Goal: Task Accomplishment & Management: Use online tool/utility

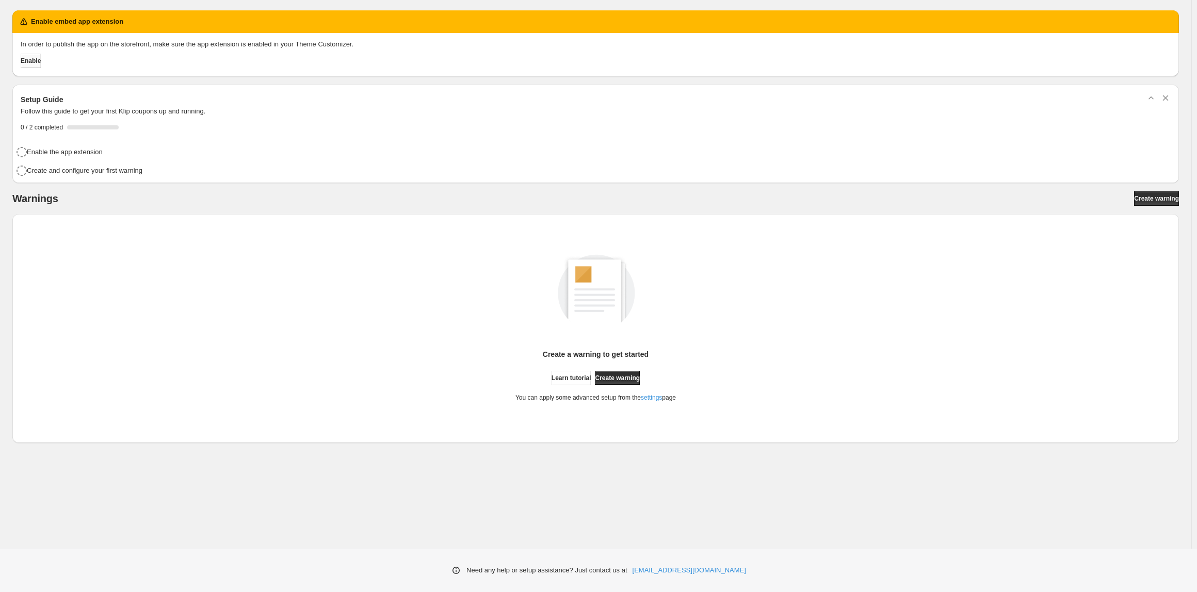
click at [31, 64] on span "Enable" at bounding box center [31, 61] width 20 height 8
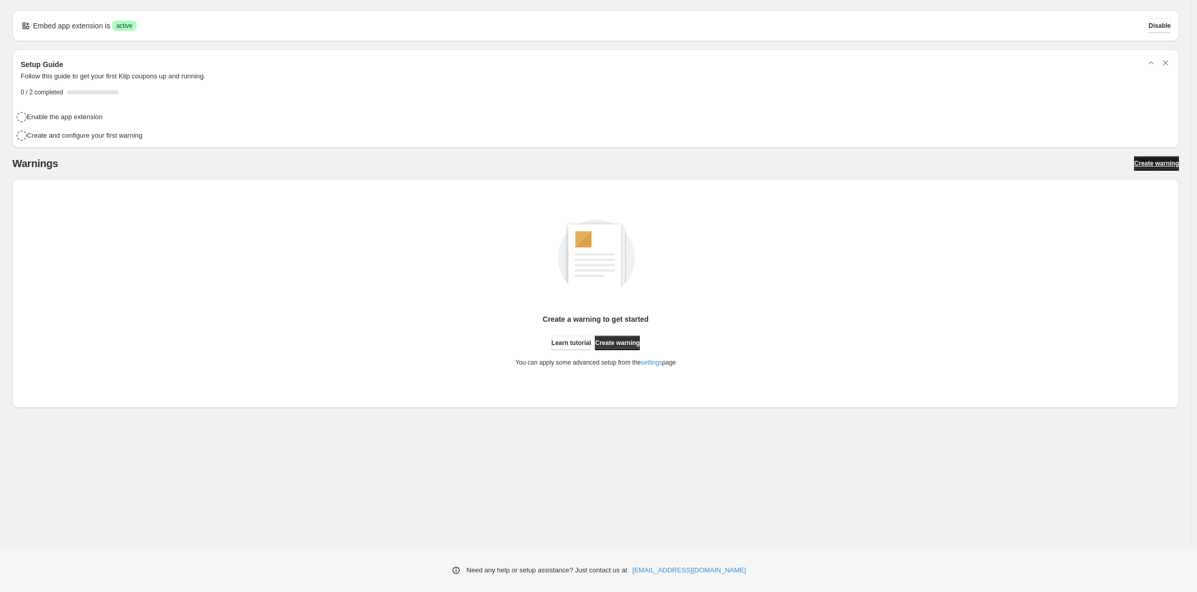
click at [1141, 164] on span "Create warning" at bounding box center [1156, 163] width 45 height 8
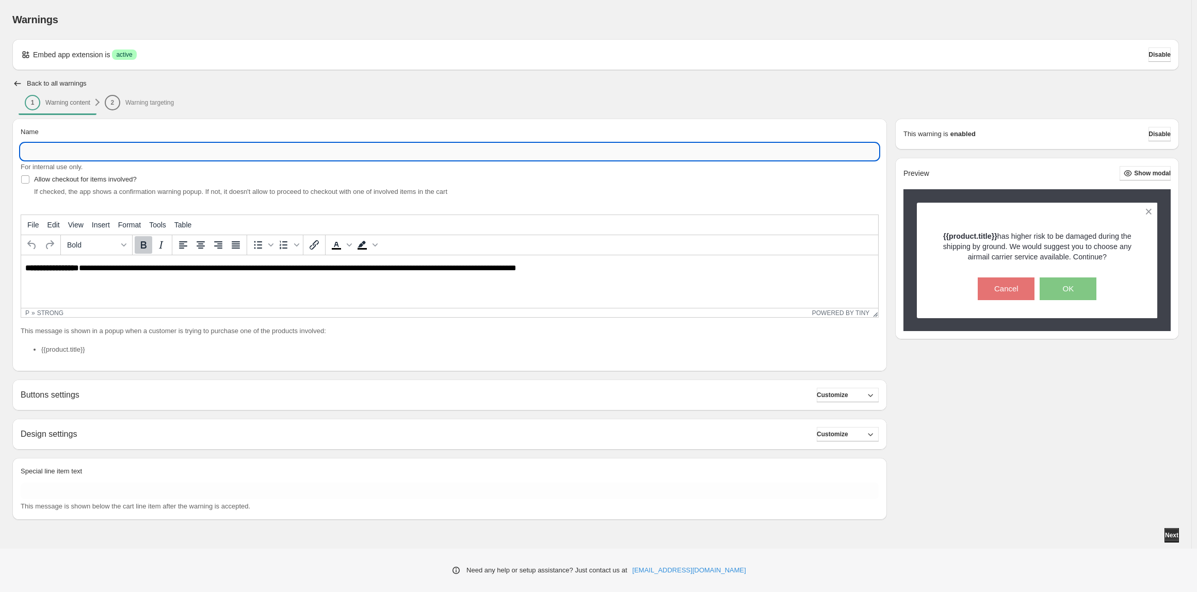
drag, startPoint x: 255, startPoint y: 145, endPoint x: 269, endPoint y: 154, distance: 17.2
click at [255, 145] on input "Name" at bounding box center [450, 151] width 858 height 17
type input "*"
click at [156, 157] on input "Name" at bounding box center [450, 151] width 858 height 17
